Goal: Navigation & Orientation: Go to known website

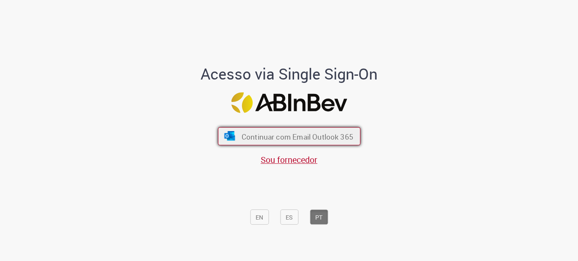
click at [249, 130] on button "Continuar com Email Outlook 365" at bounding box center [289, 136] width 143 height 18
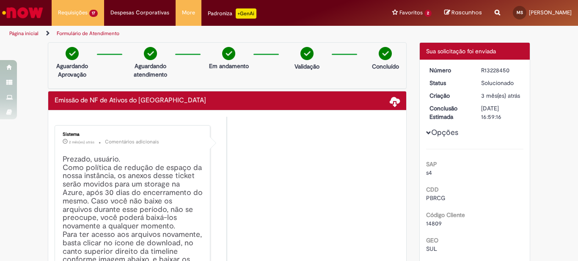
click at [32, 13] on img "Ir para a Homepage" at bounding box center [23, 12] width 44 height 17
